Goal: Information Seeking & Learning: Check status

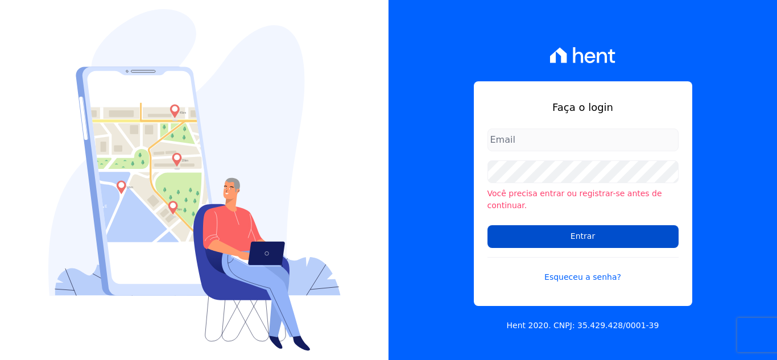
type input "[EMAIL_ADDRESS][DOMAIN_NAME]"
click at [583, 230] on input "Entrar" at bounding box center [583, 236] width 191 height 23
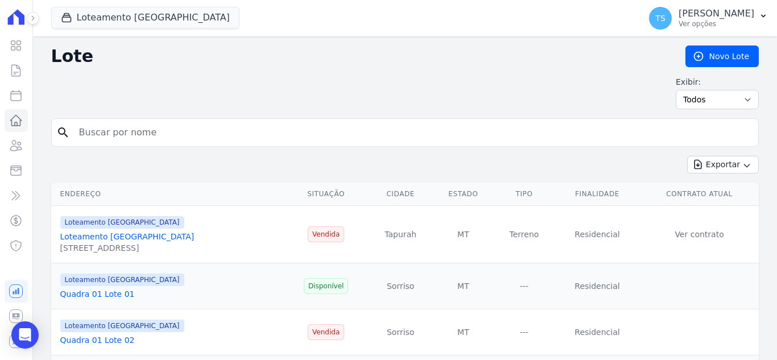
click at [154, 134] on input "search" at bounding box center [413, 132] width 682 height 23
click at [31, 17] on icon at bounding box center [33, 18] width 7 height 7
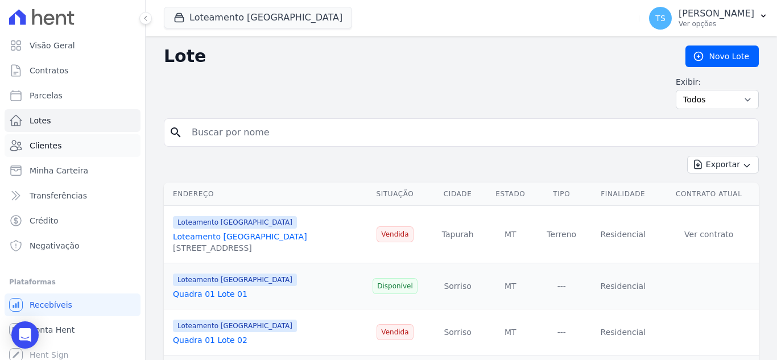
click at [55, 142] on span "Clientes" at bounding box center [46, 145] width 32 height 11
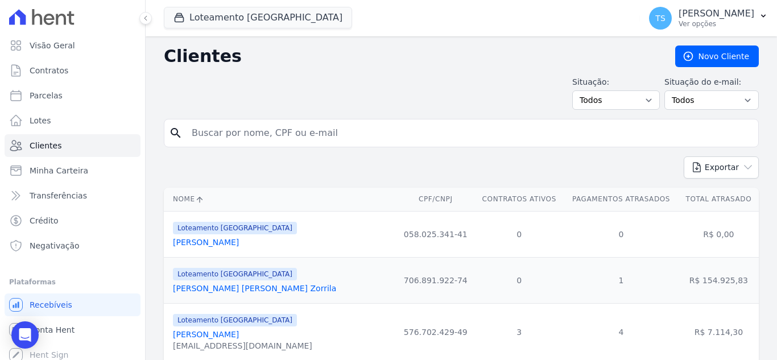
click at [257, 133] on input "search" at bounding box center [469, 133] width 569 height 23
type input "juliana"
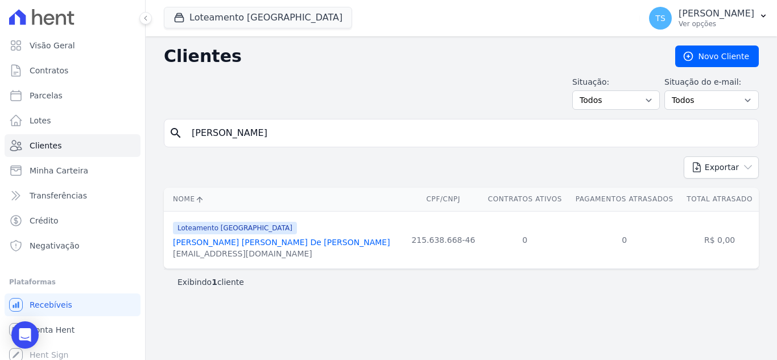
click at [228, 244] on link "Juliana Paula De Jesus Silva" at bounding box center [281, 242] width 217 height 9
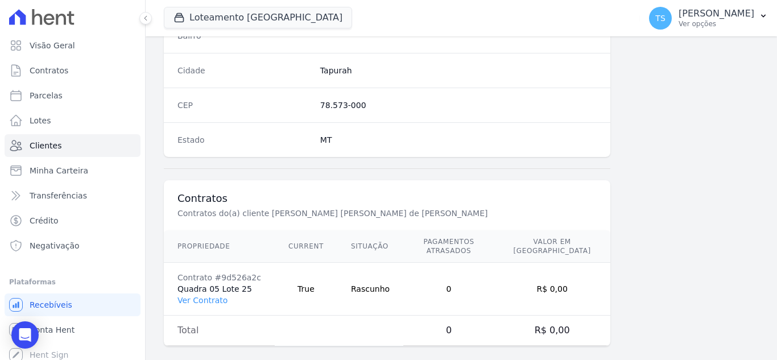
scroll to position [704, 0]
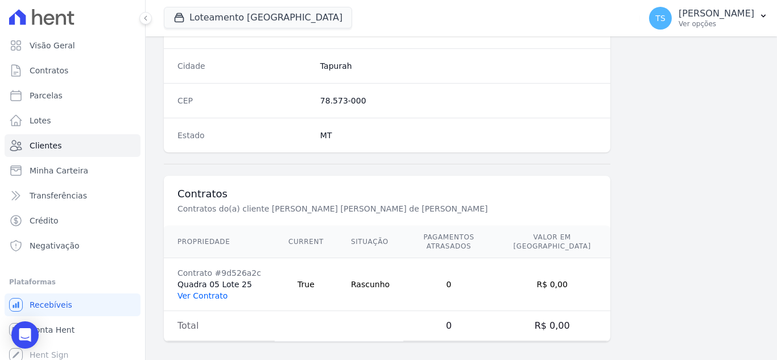
click at [200, 291] on link "Ver Contrato" at bounding box center [203, 295] width 50 height 9
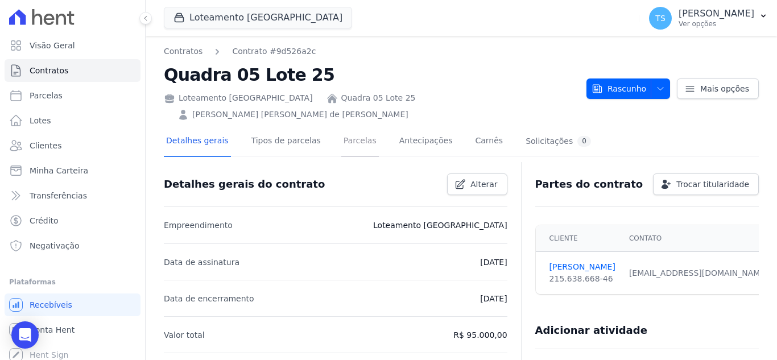
click at [347, 127] on link "Parcelas" at bounding box center [360, 142] width 38 height 30
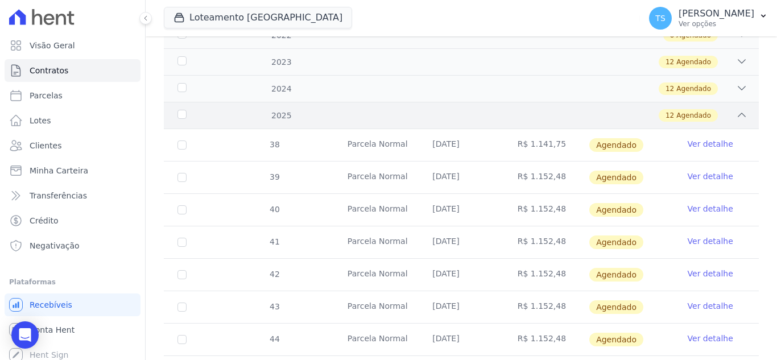
scroll to position [228, 0]
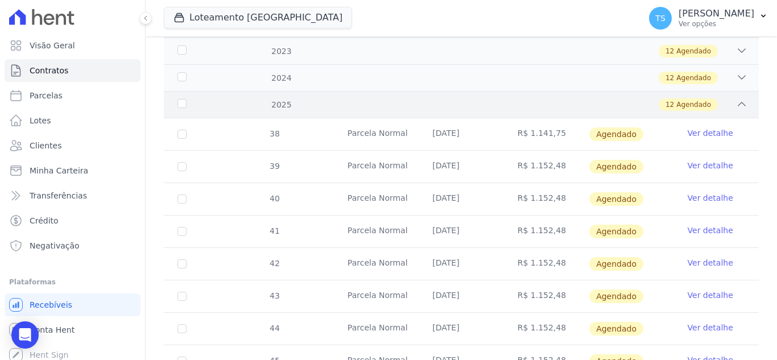
click at [739, 102] on icon at bounding box center [742, 103] width 7 height 3
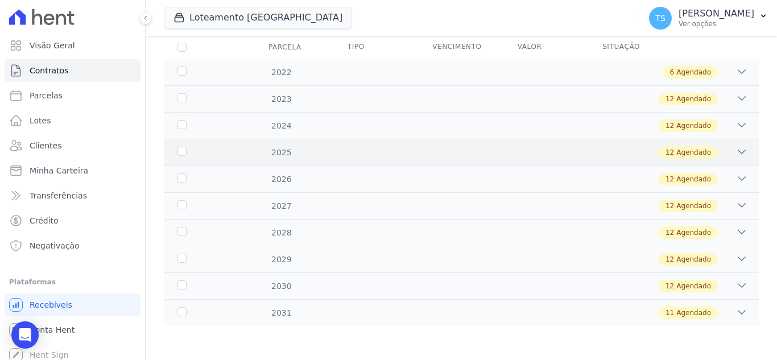
scroll to position [154, 0]
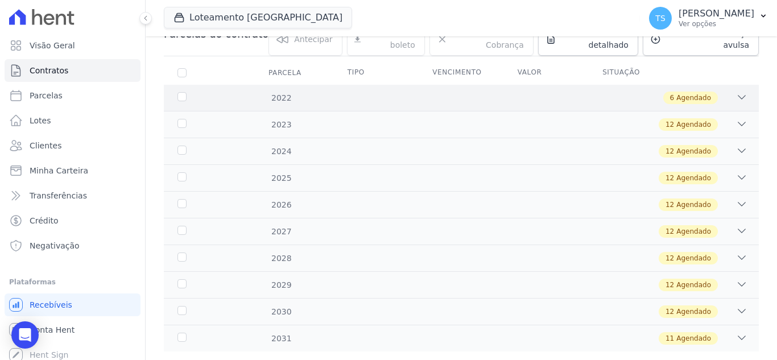
click at [736, 92] on icon at bounding box center [741, 97] width 11 height 11
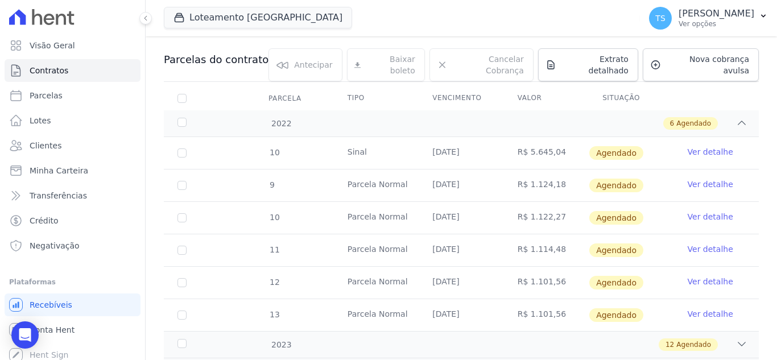
scroll to position [121, 0]
